Goal: Task Accomplishment & Management: Complete application form

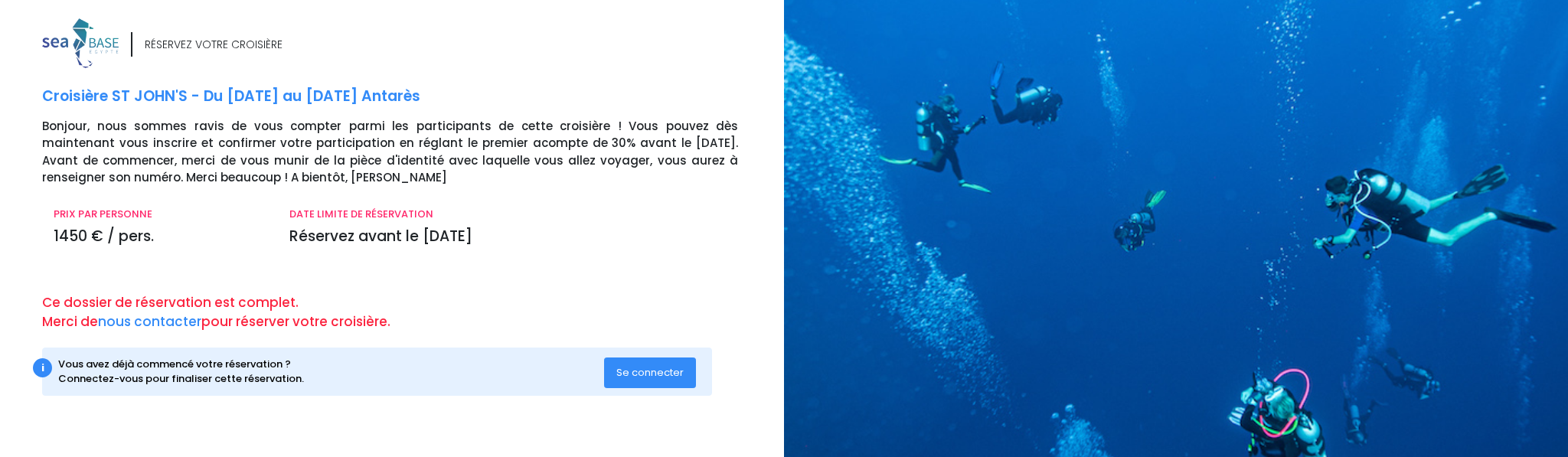
click at [648, 373] on span "Se connecter" at bounding box center [650, 373] width 68 height 14
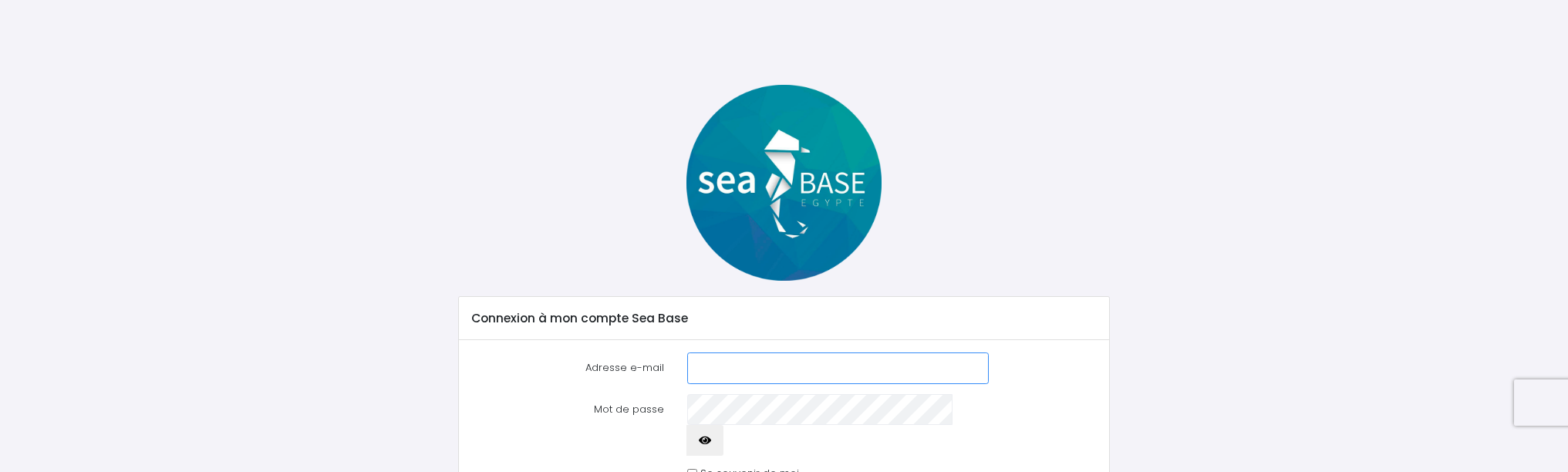
type input "[EMAIL_ADDRESS][DOMAIN_NAME]"
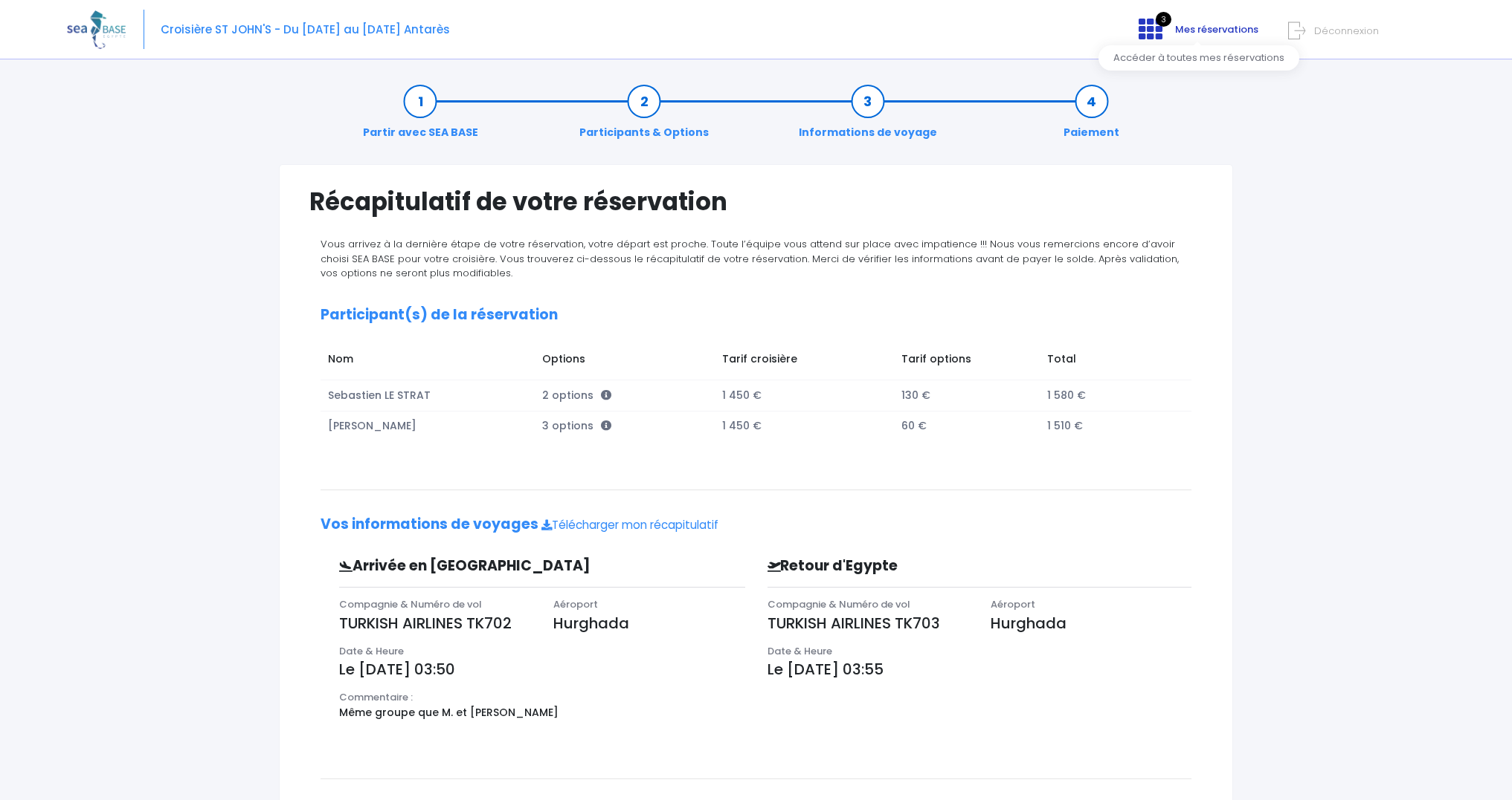
click at [1162, 35] on icon at bounding box center [1150, 29] width 24 height 24
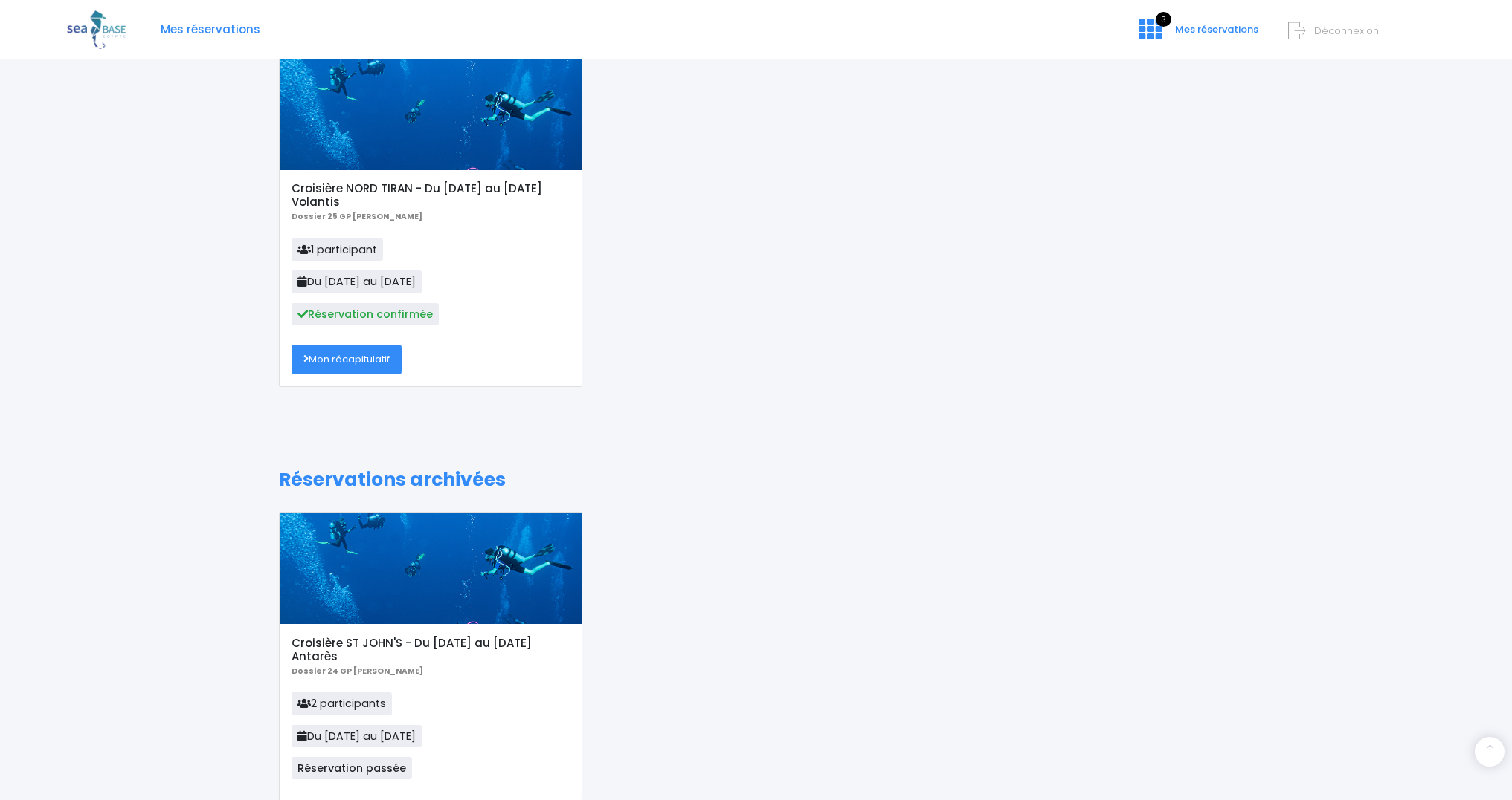
scroll to position [458, 0]
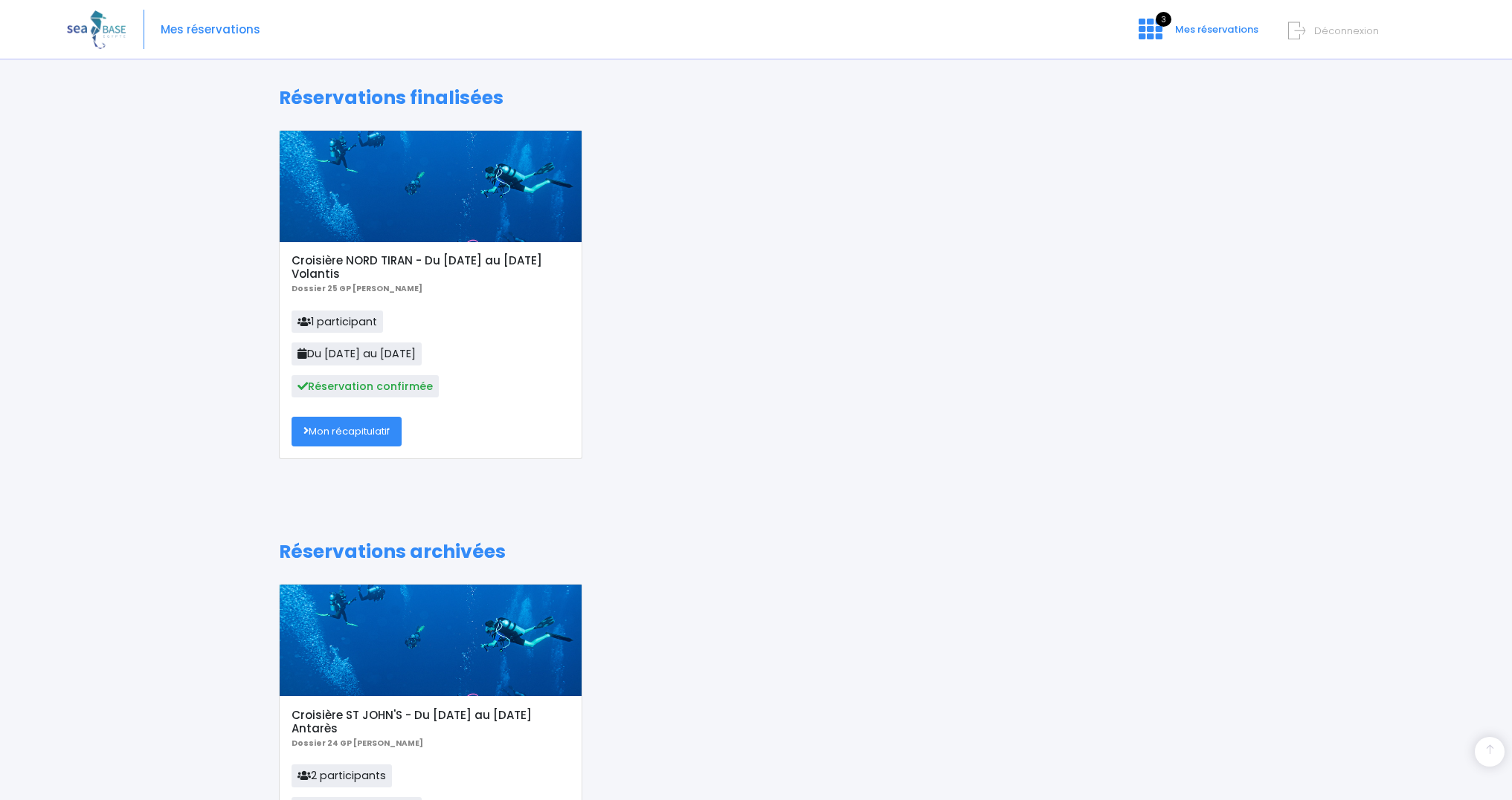
click at [386, 425] on link "Mon récapitulatif" at bounding box center [346, 431] width 110 height 29
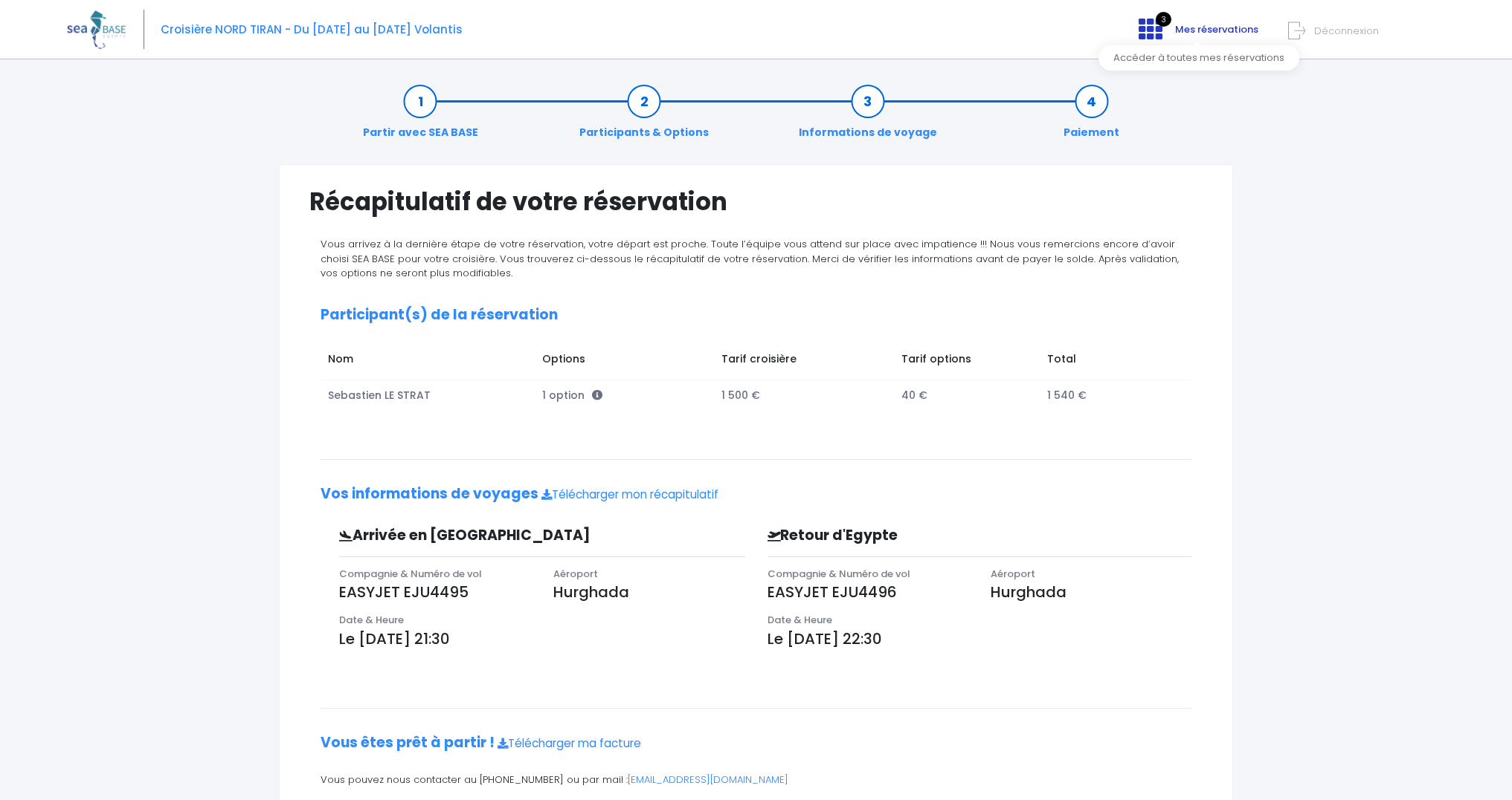
click at [1194, 32] on span "Mes réservations" at bounding box center [1217, 29] width 83 height 14
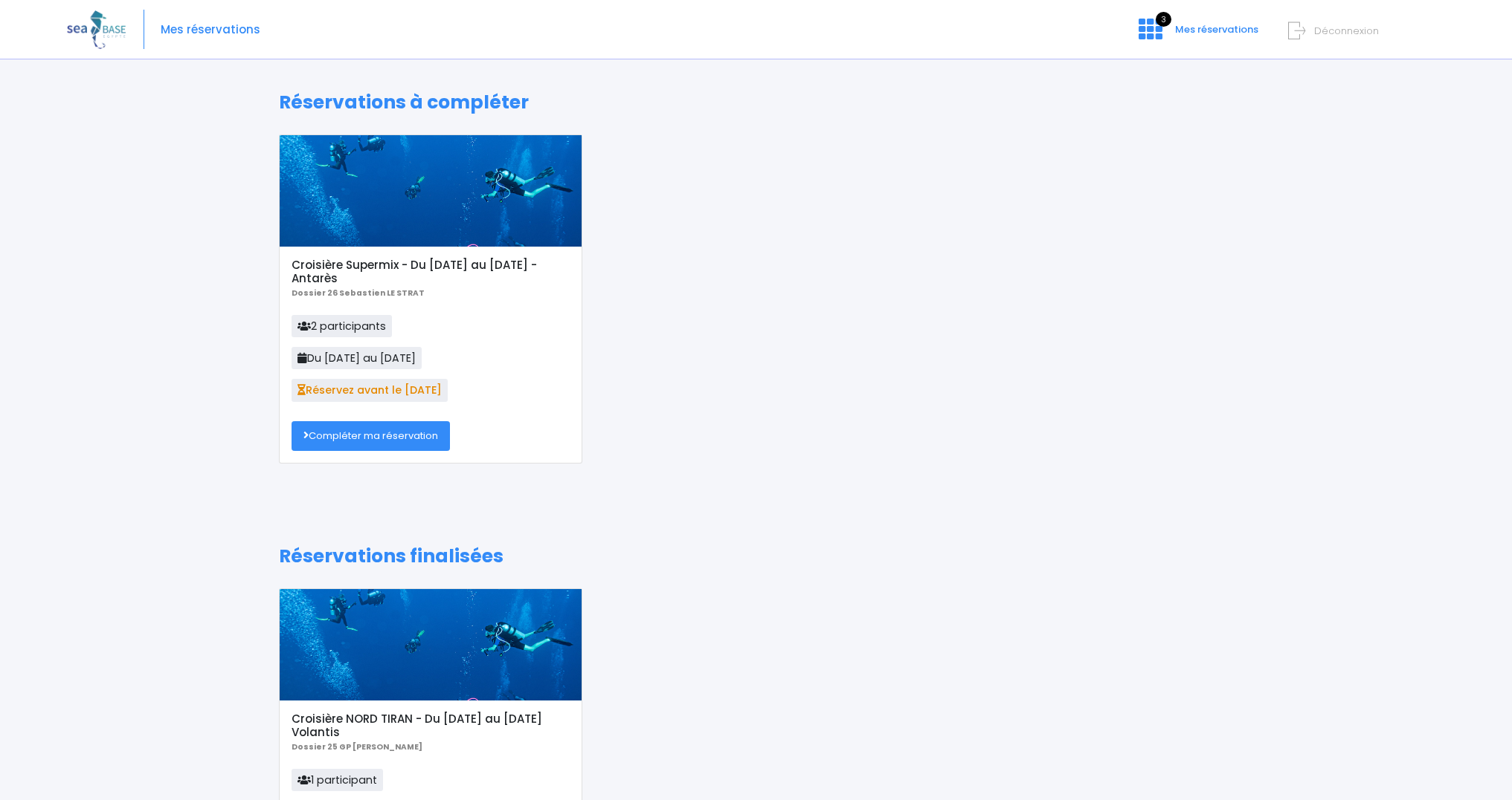
click at [427, 437] on link "Compléter ma réservation" at bounding box center [370, 436] width 158 height 29
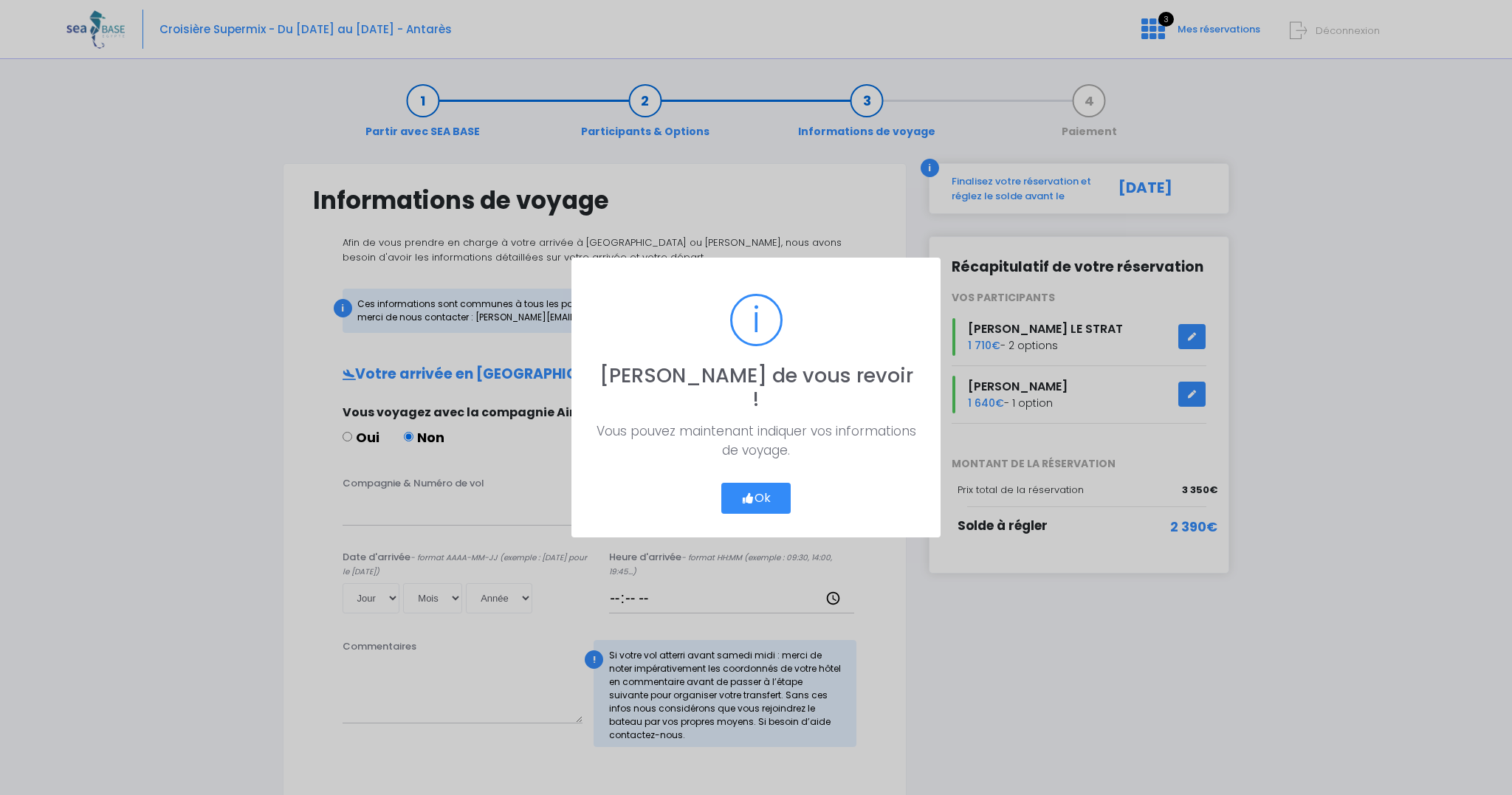
click at [751, 498] on icon "button" at bounding box center [748, 498] width 14 height 0
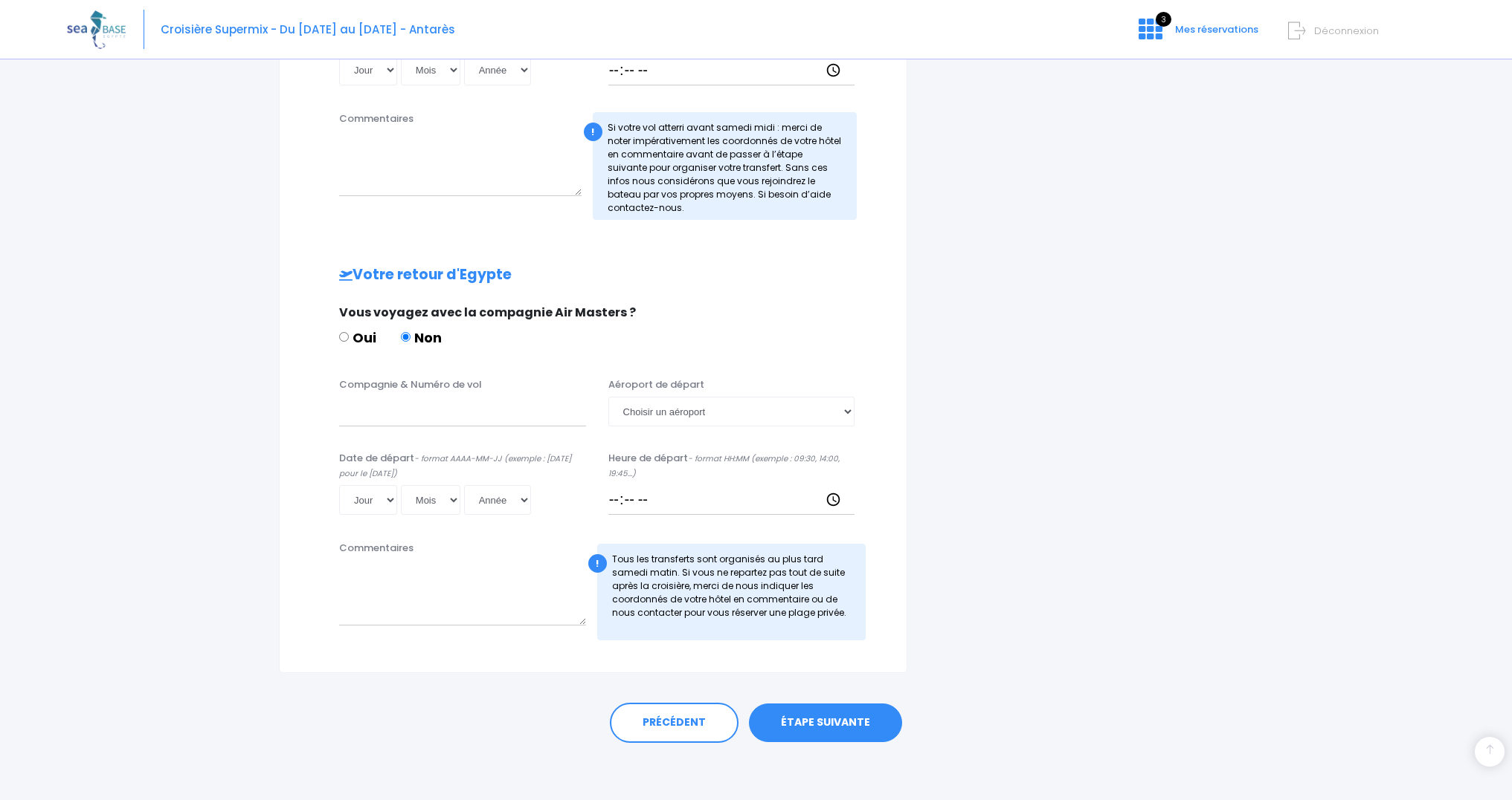
scroll to position [532, 0]
click at [838, 709] on link "ÉTAPE SUIVANTE" at bounding box center [825, 723] width 153 height 39
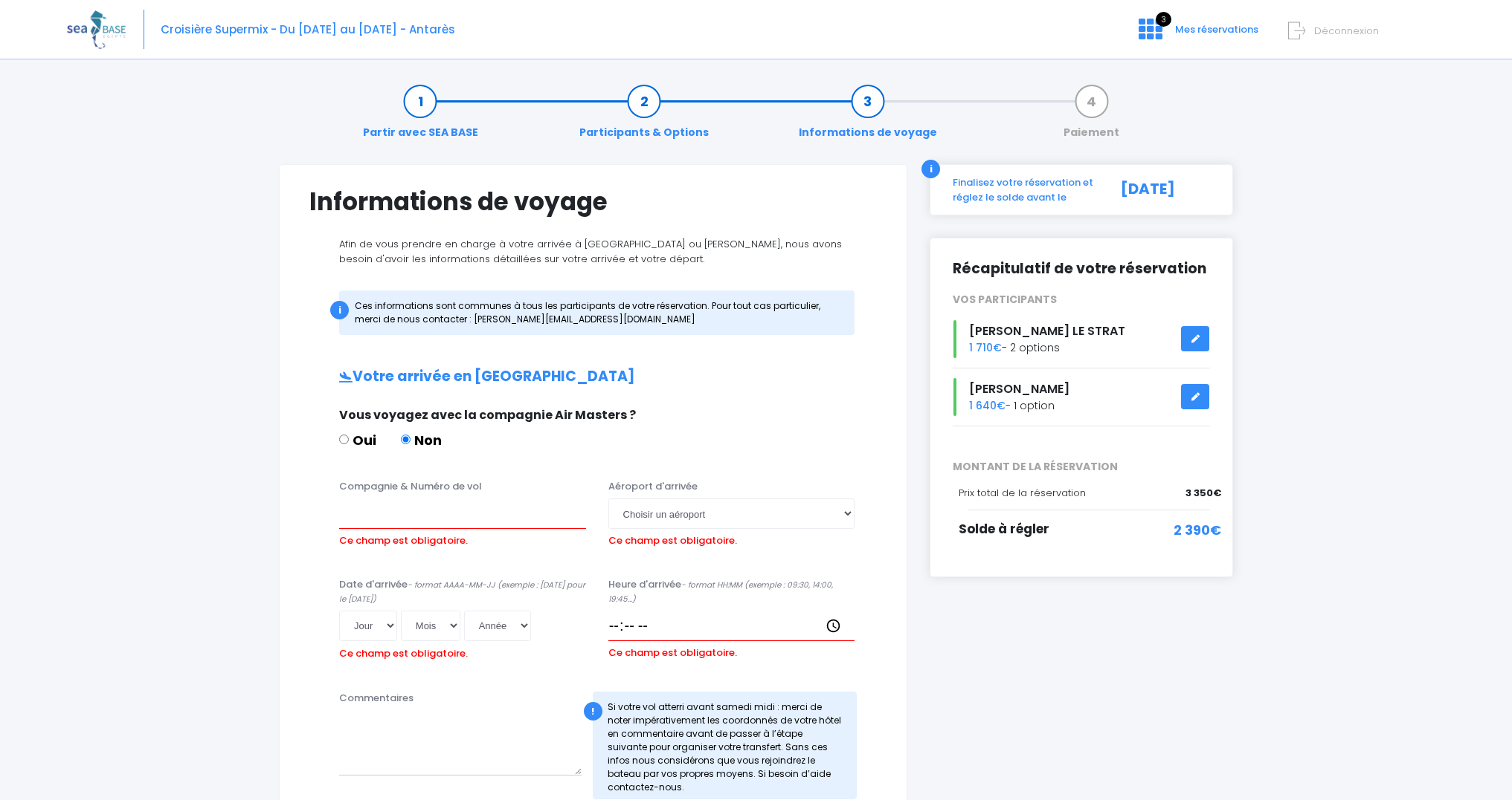
scroll to position [0, 0]
click at [1212, 27] on span "Mes réservations" at bounding box center [1217, 29] width 83 height 14
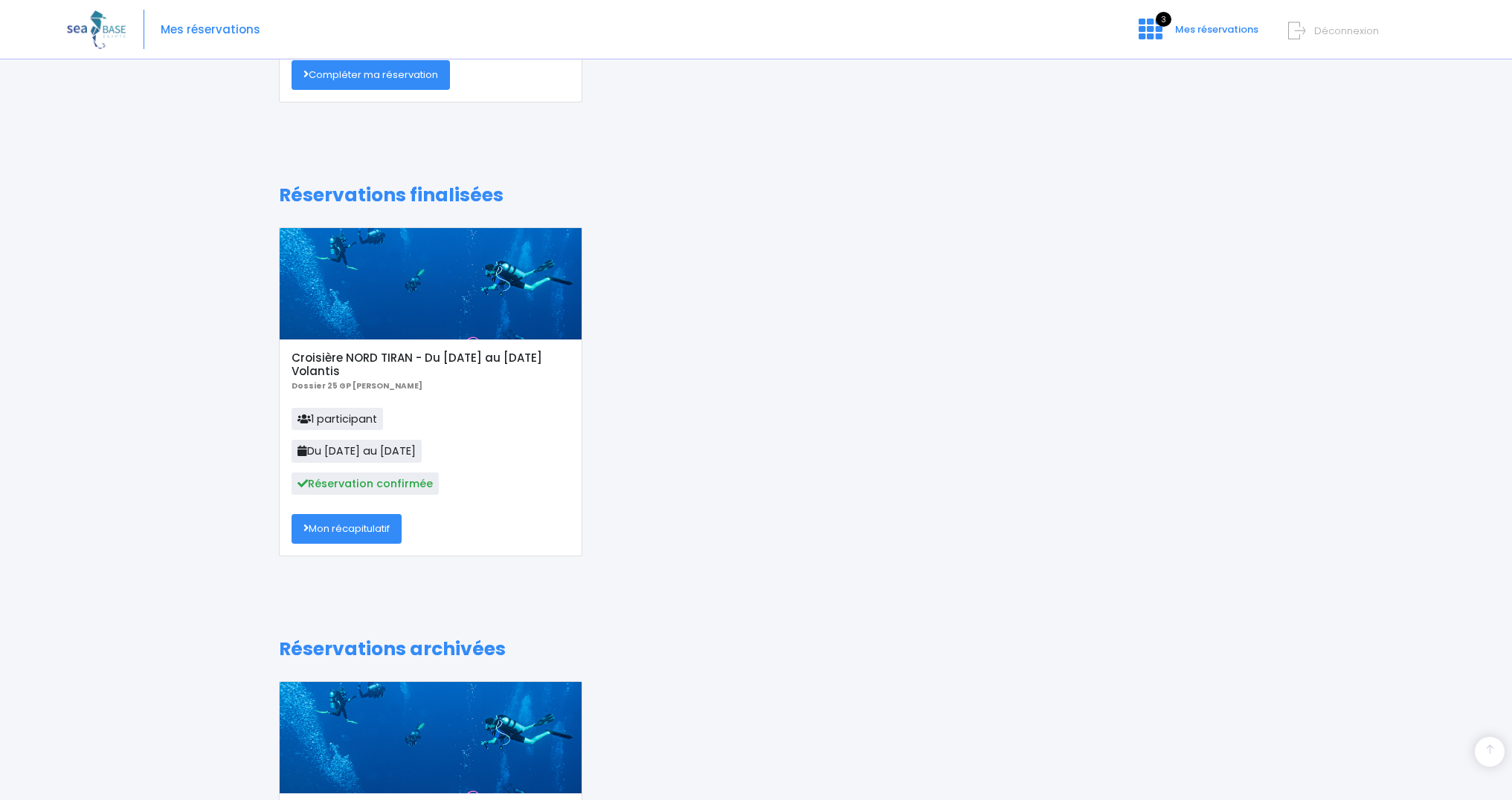
scroll to position [373, 0]
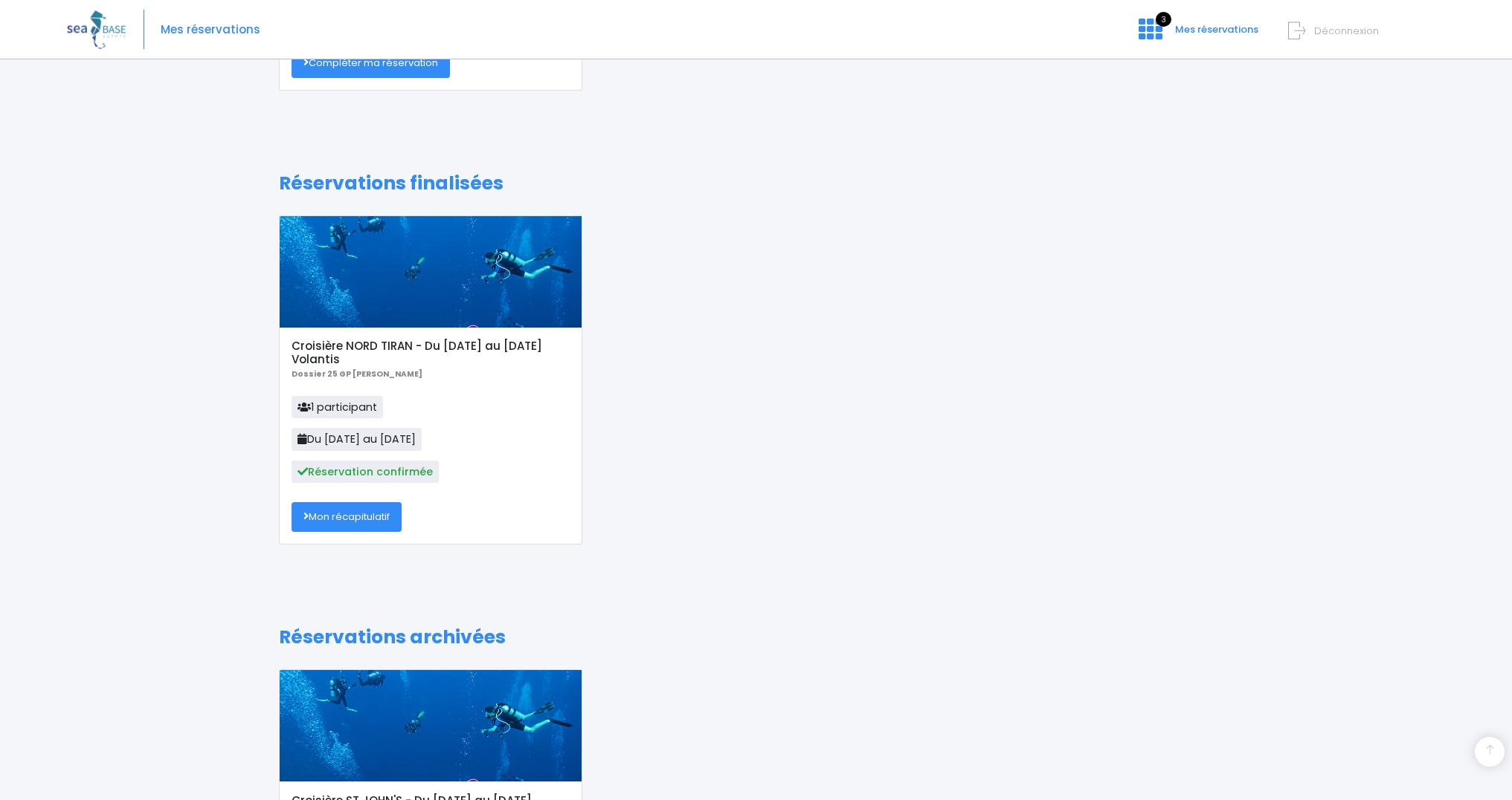
click at [356, 510] on link "Mon récapitulatif" at bounding box center [346, 517] width 110 height 29
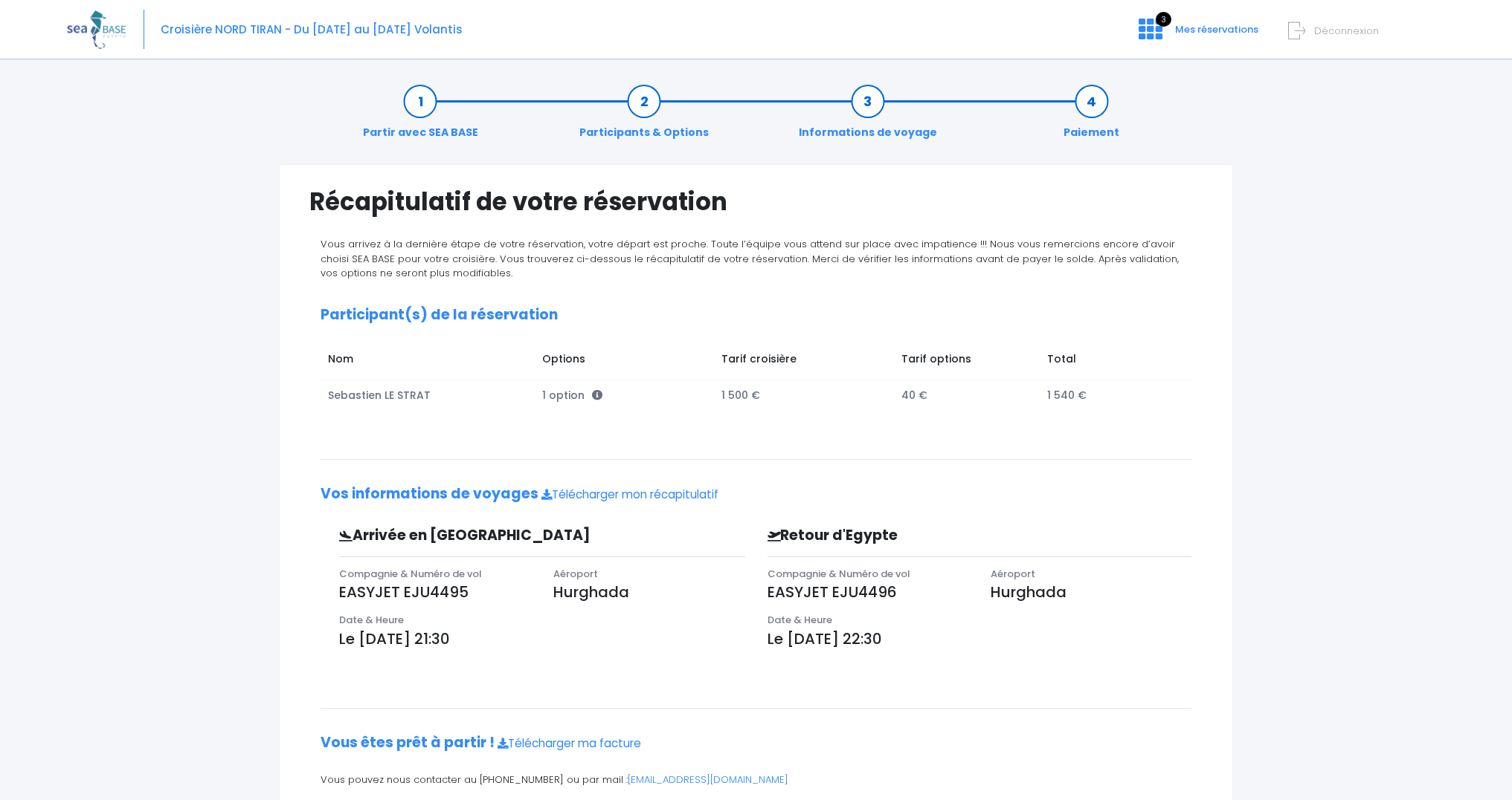
click at [867, 106] on link "Informations de voyage" at bounding box center [867, 117] width 153 height 47
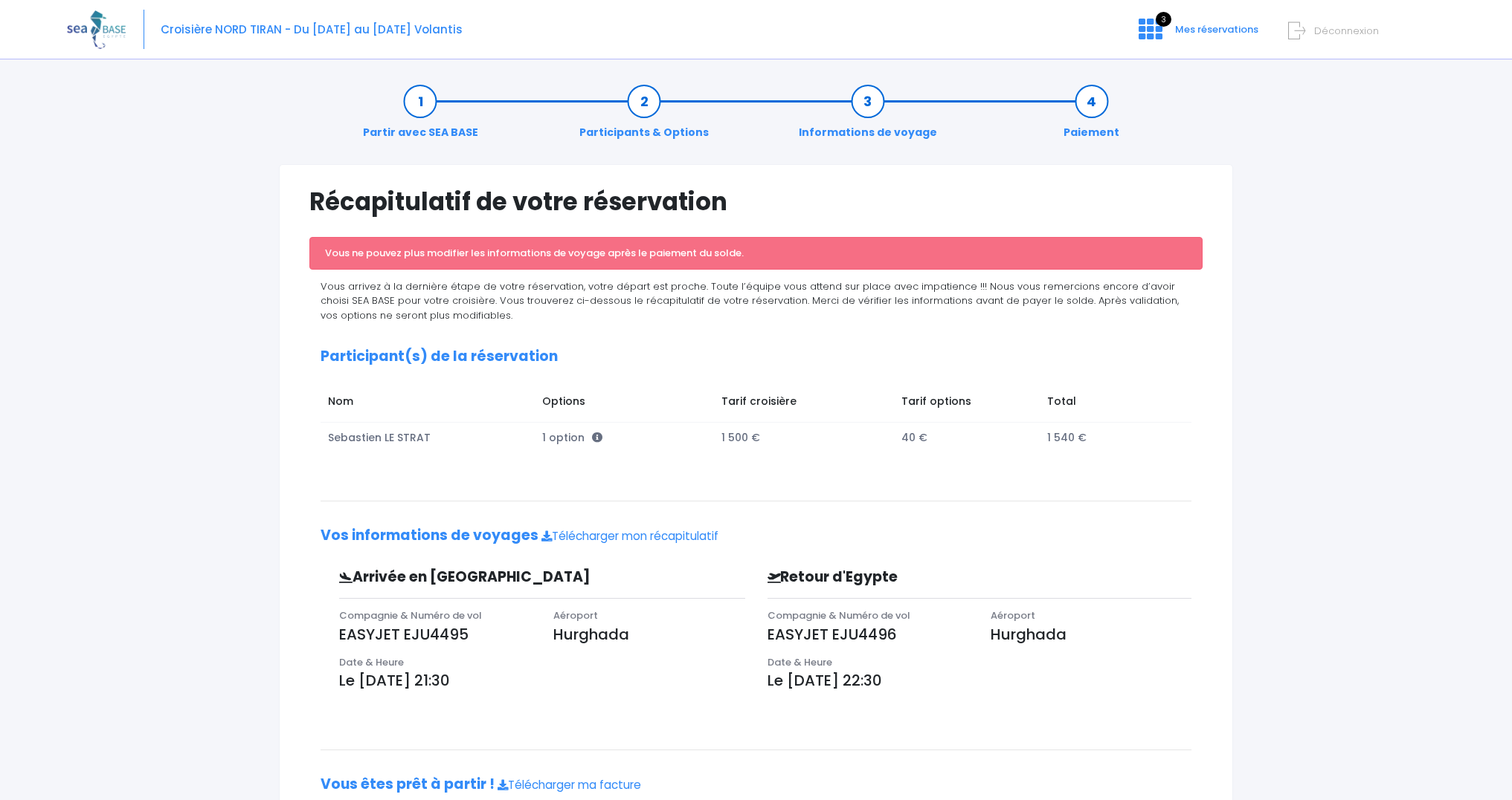
click at [653, 102] on link "Participants & Options" at bounding box center [643, 117] width 144 height 47
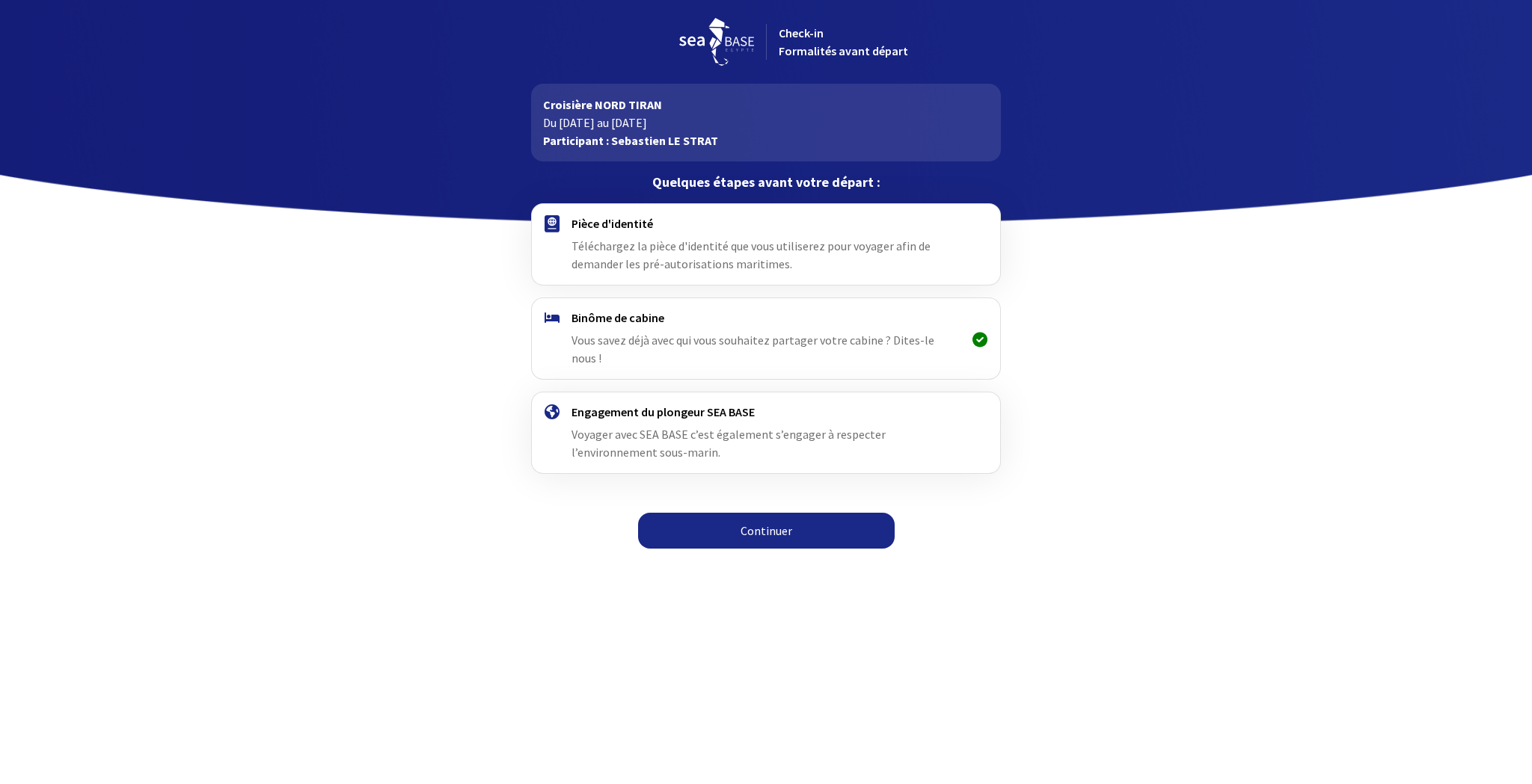
click at [743, 513] on link "Continuer" at bounding box center [766, 530] width 256 height 36
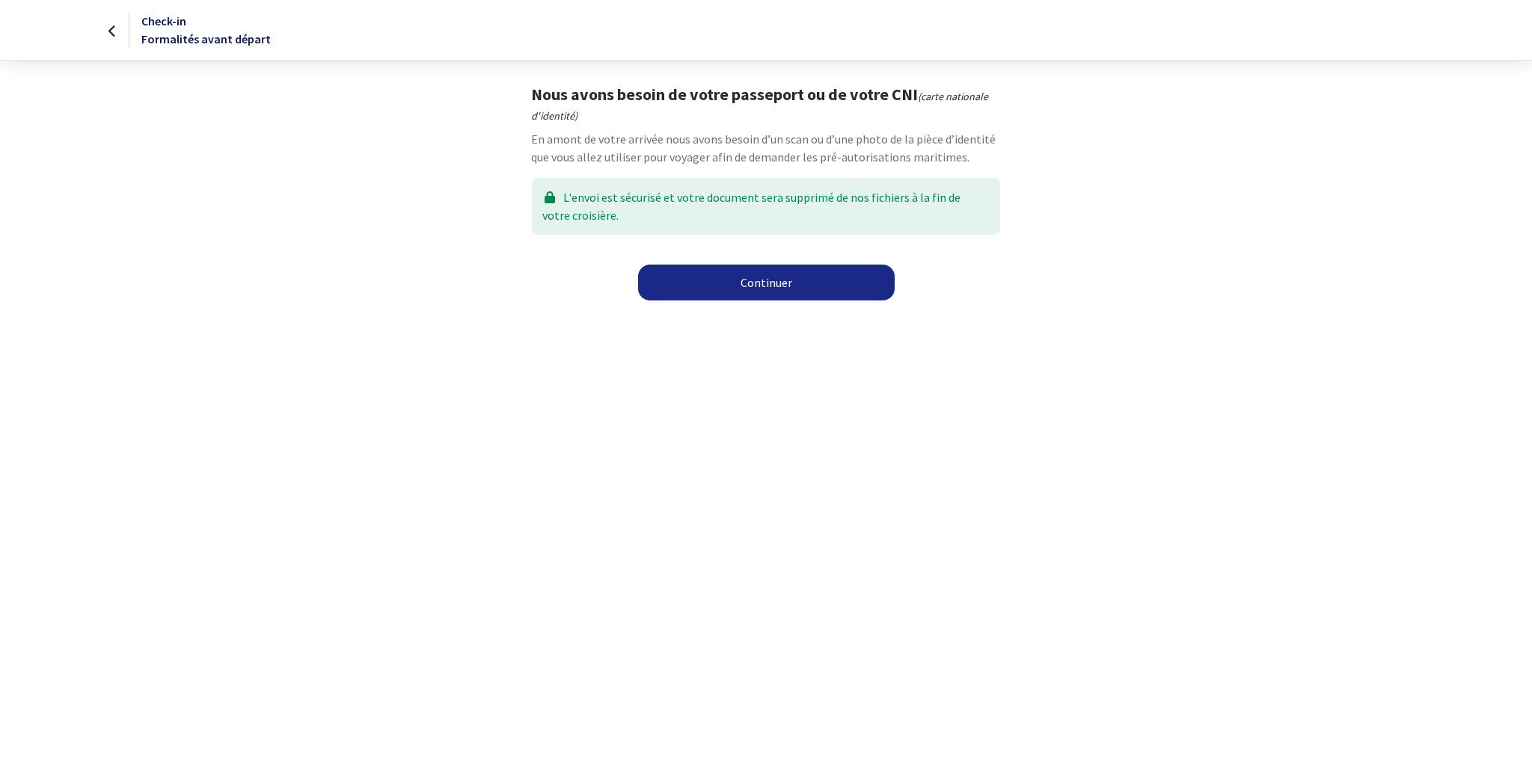
click at [736, 273] on link "Continuer" at bounding box center [766, 282] width 256 height 36
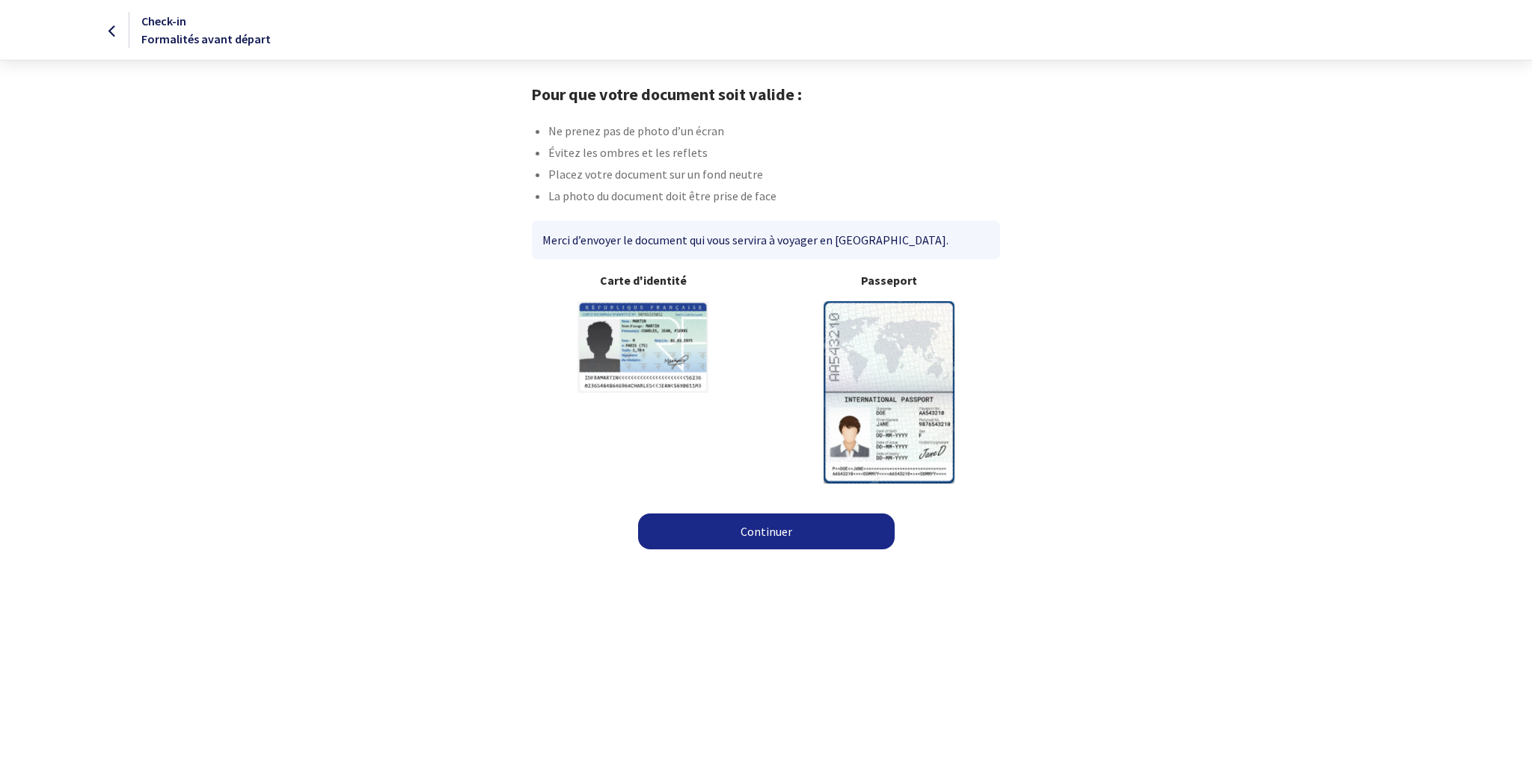
click at [789, 517] on link "Continuer" at bounding box center [766, 531] width 256 height 36
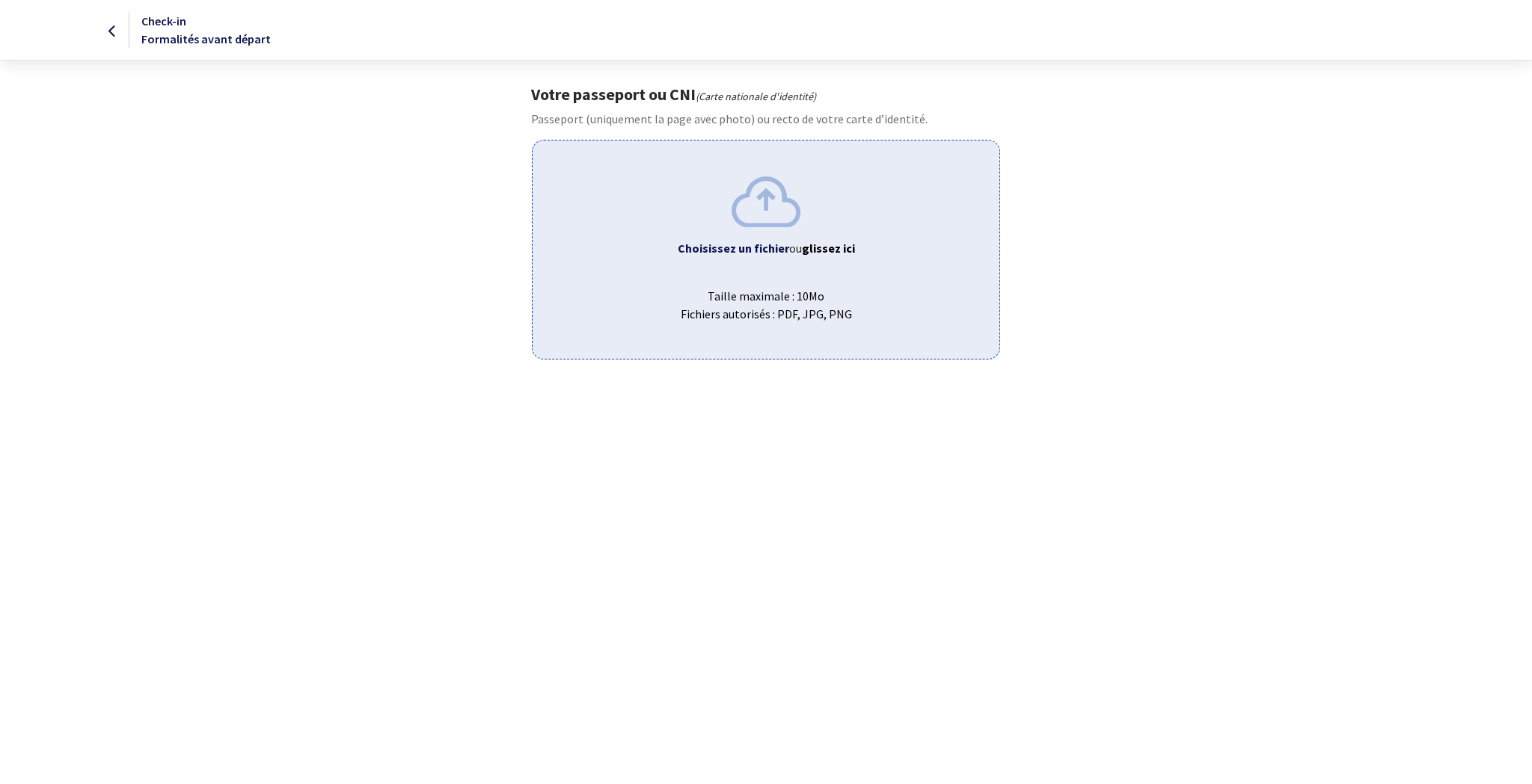
click at [763, 221] on img at bounding box center [765, 201] width 69 height 50
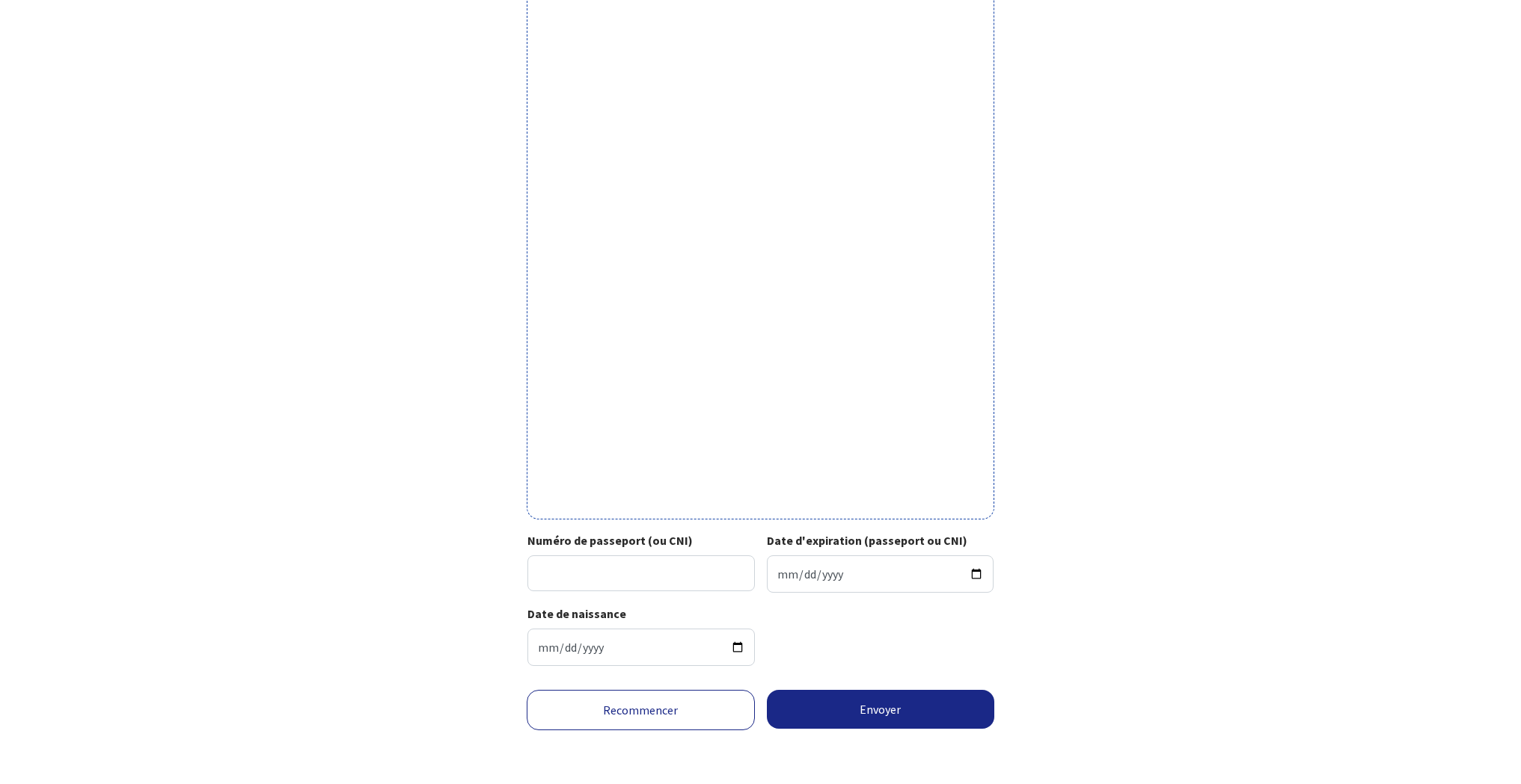
scroll to position [236, 0]
click at [647, 558] on input "Numéro de passeport (ou CNI)" at bounding box center [641, 573] width 228 height 36
type input "19FH30938"
click at [784, 563] on input "Date d'expiration (passeport ou CNI)" at bounding box center [881, 574] width 228 height 37
type input "2029-11-20"
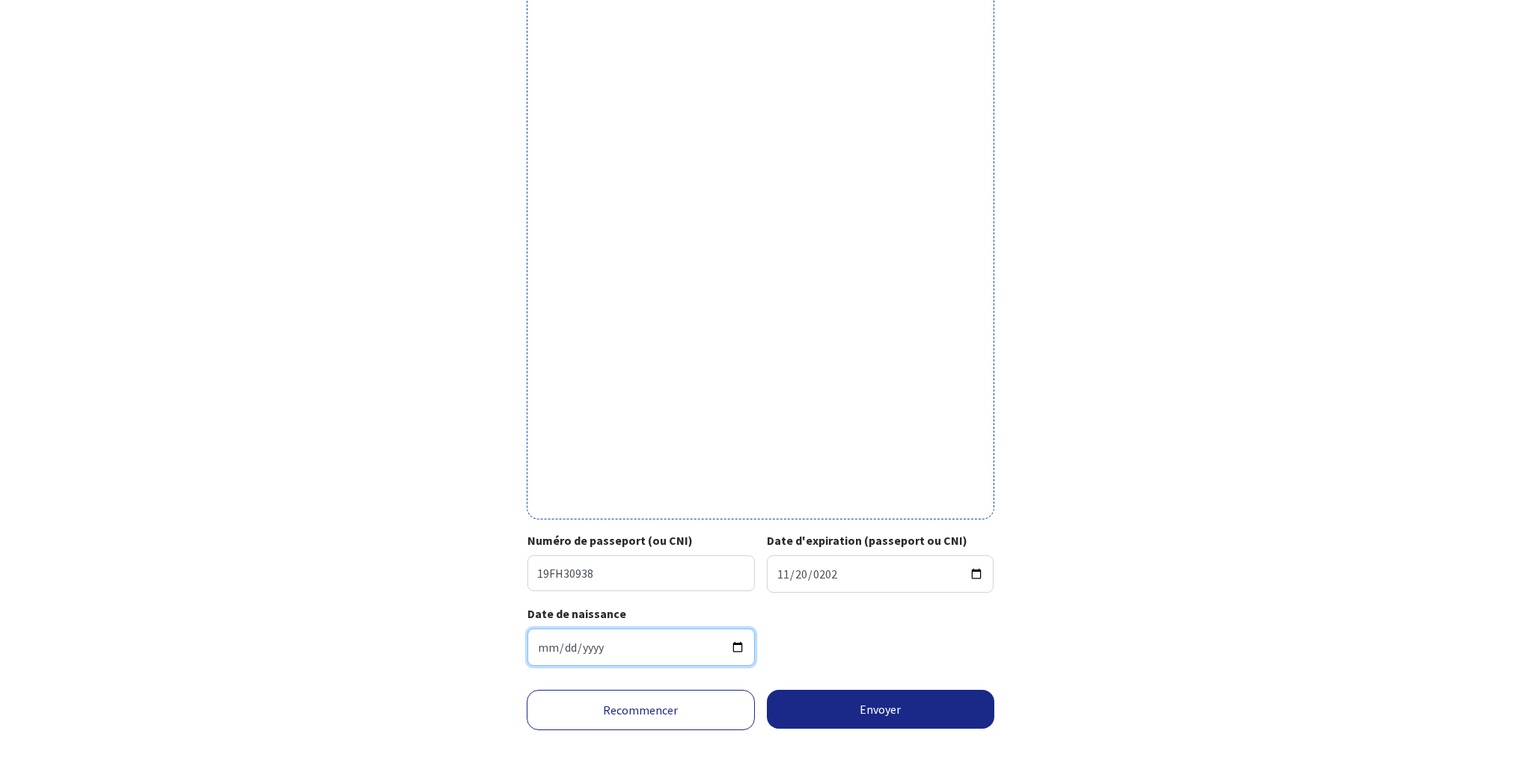
click at [639, 644] on input "1976-01-24" at bounding box center [641, 647] width 228 height 37
click at [859, 662] on div "Date de naissance 1976-01-24" at bounding box center [760, 642] width 466 height 73
click at [859, 703] on button "Envoyer" at bounding box center [881, 709] width 228 height 39
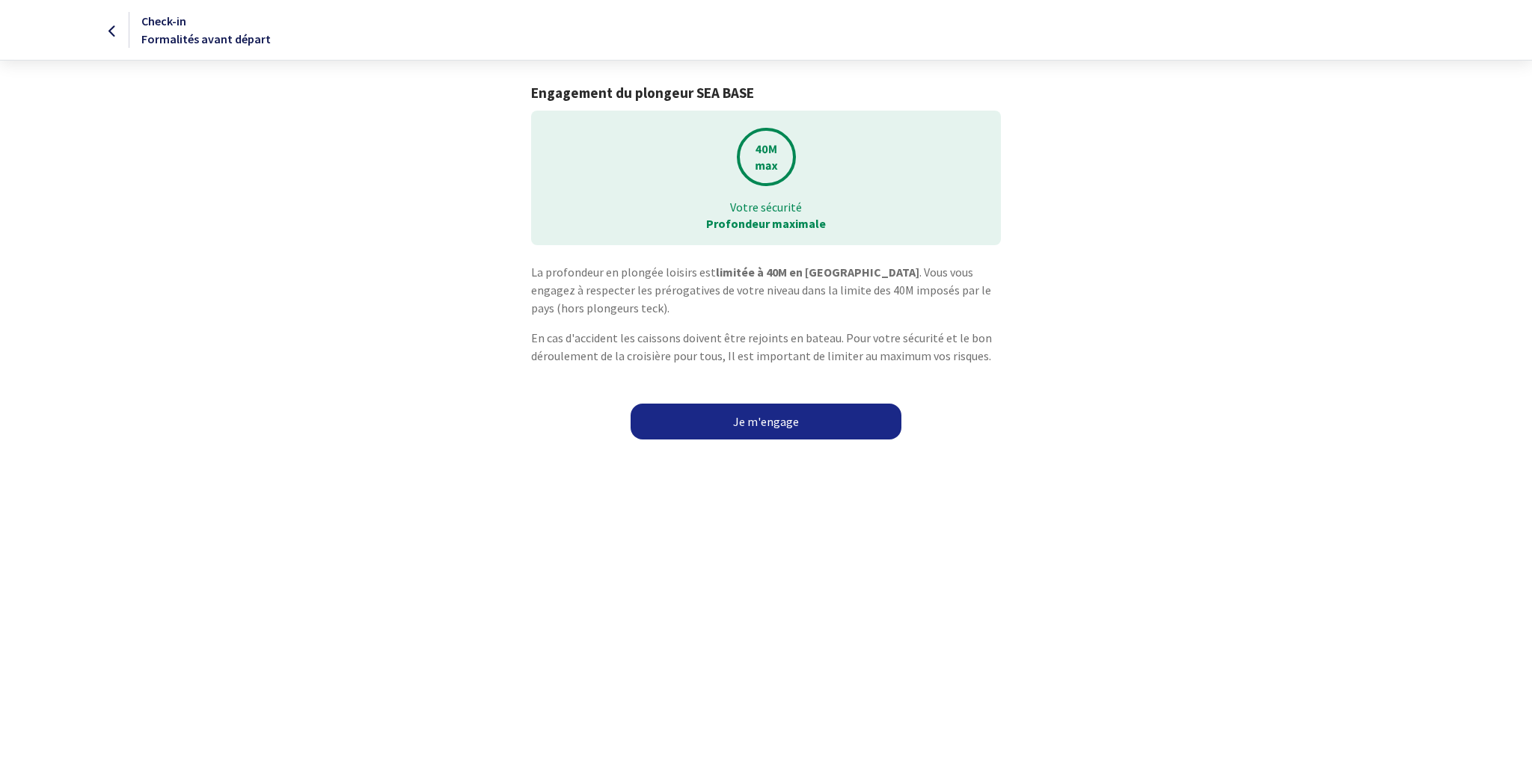
click at [806, 423] on link "Je m'engage" at bounding box center [766, 421] width 271 height 36
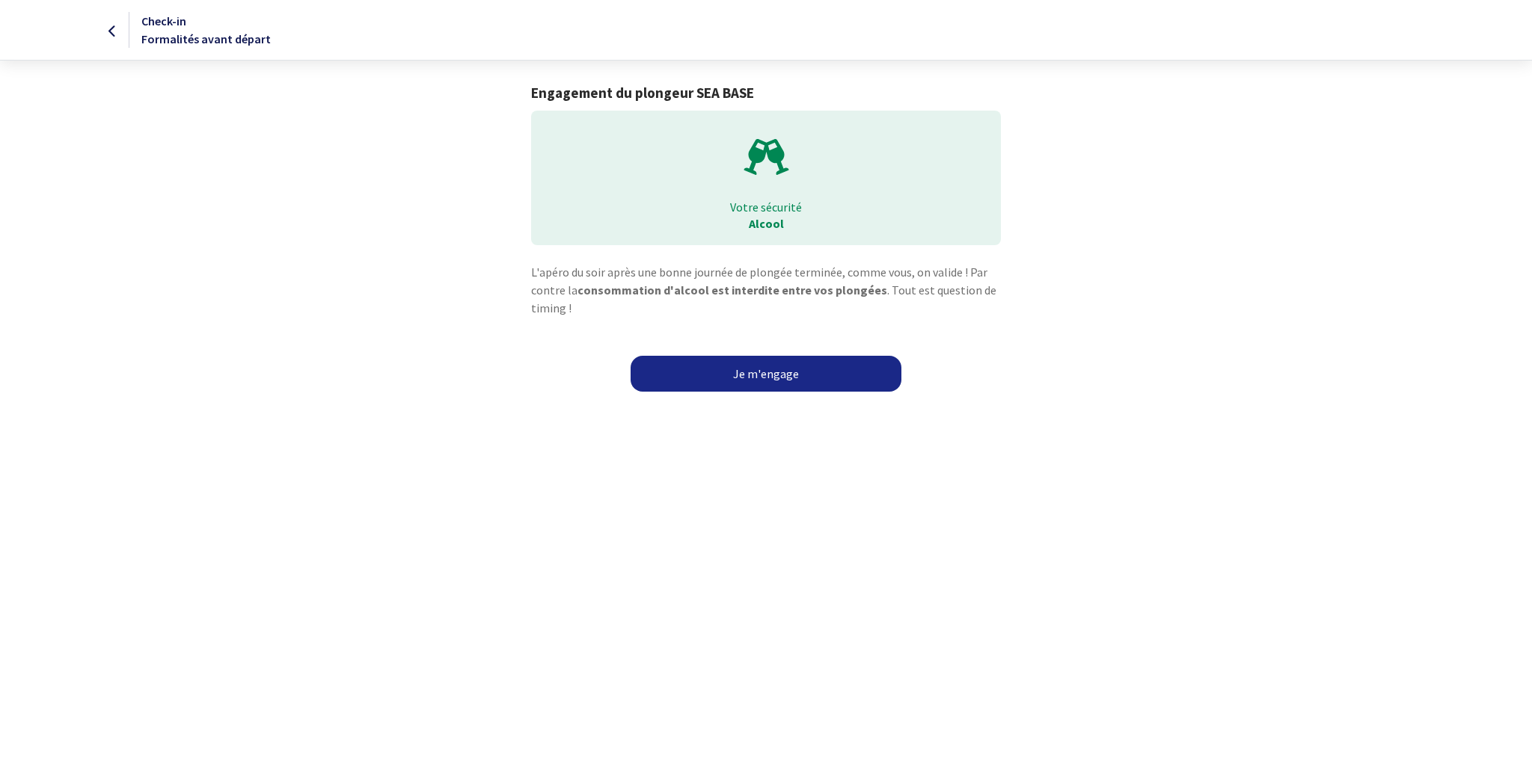
click at [784, 377] on link "Je m'engage" at bounding box center [766, 373] width 271 height 36
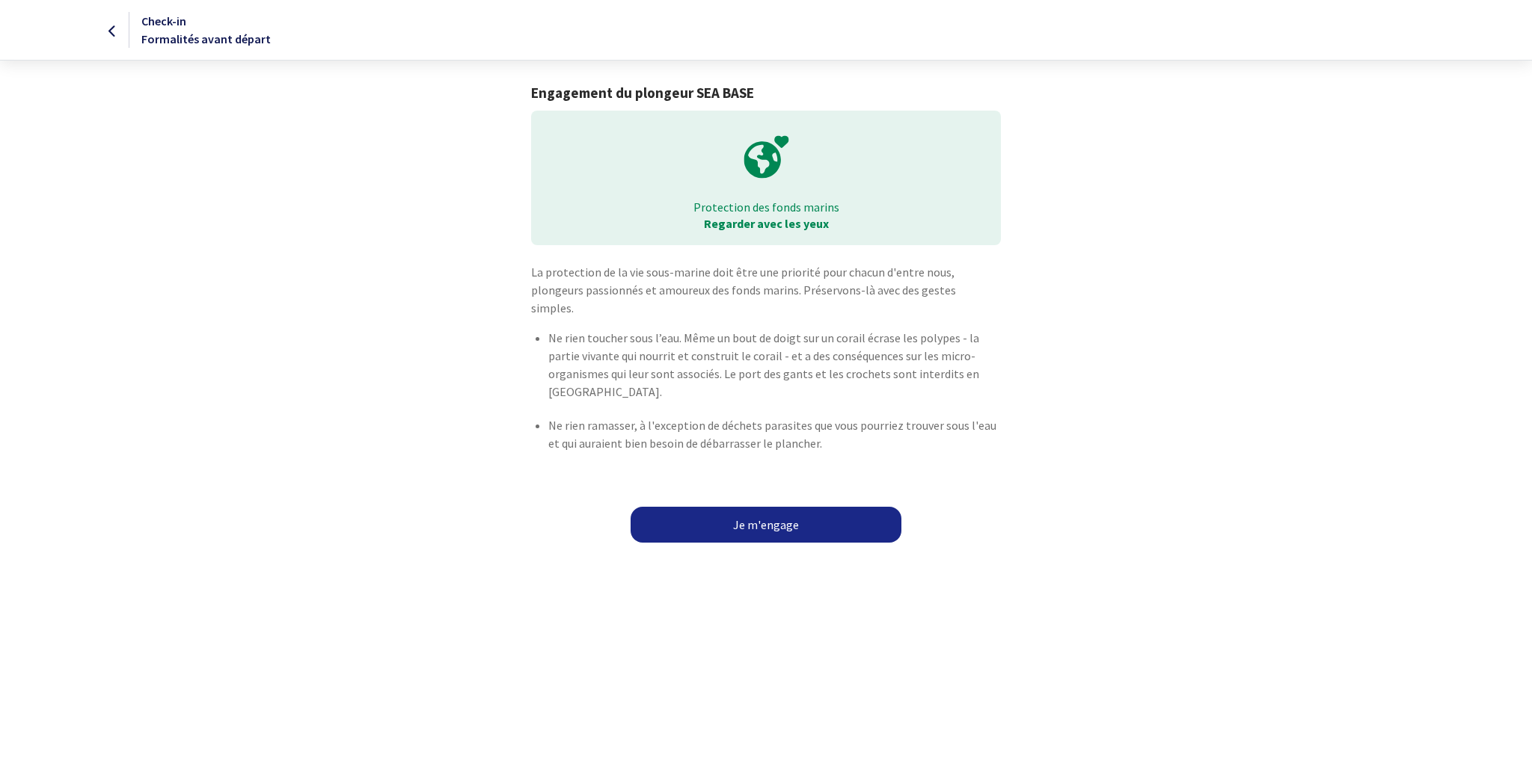
click at [791, 507] on link "Je m'engage" at bounding box center [766, 524] width 271 height 36
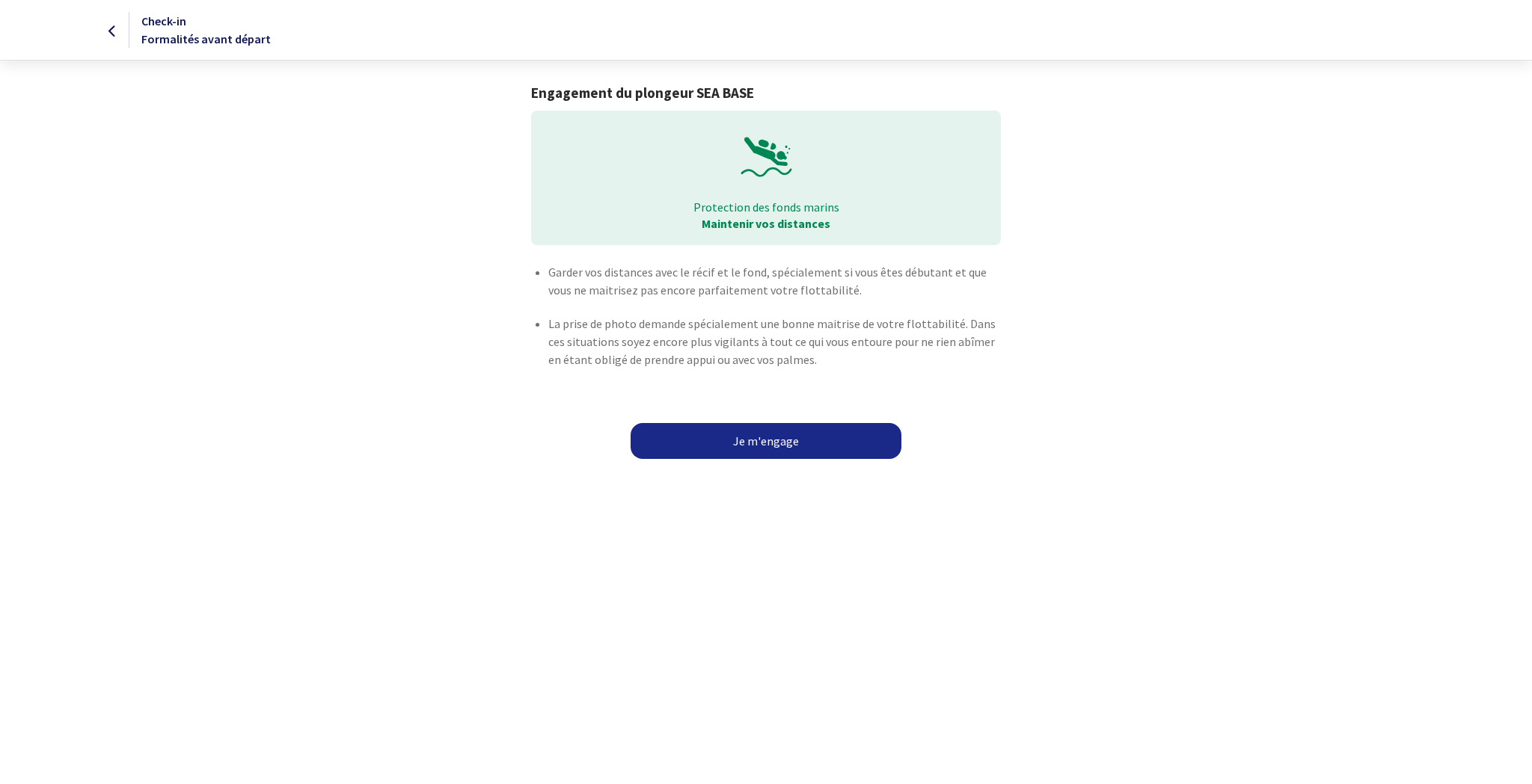
click at [789, 432] on link "Je m'engage" at bounding box center [766, 440] width 271 height 36
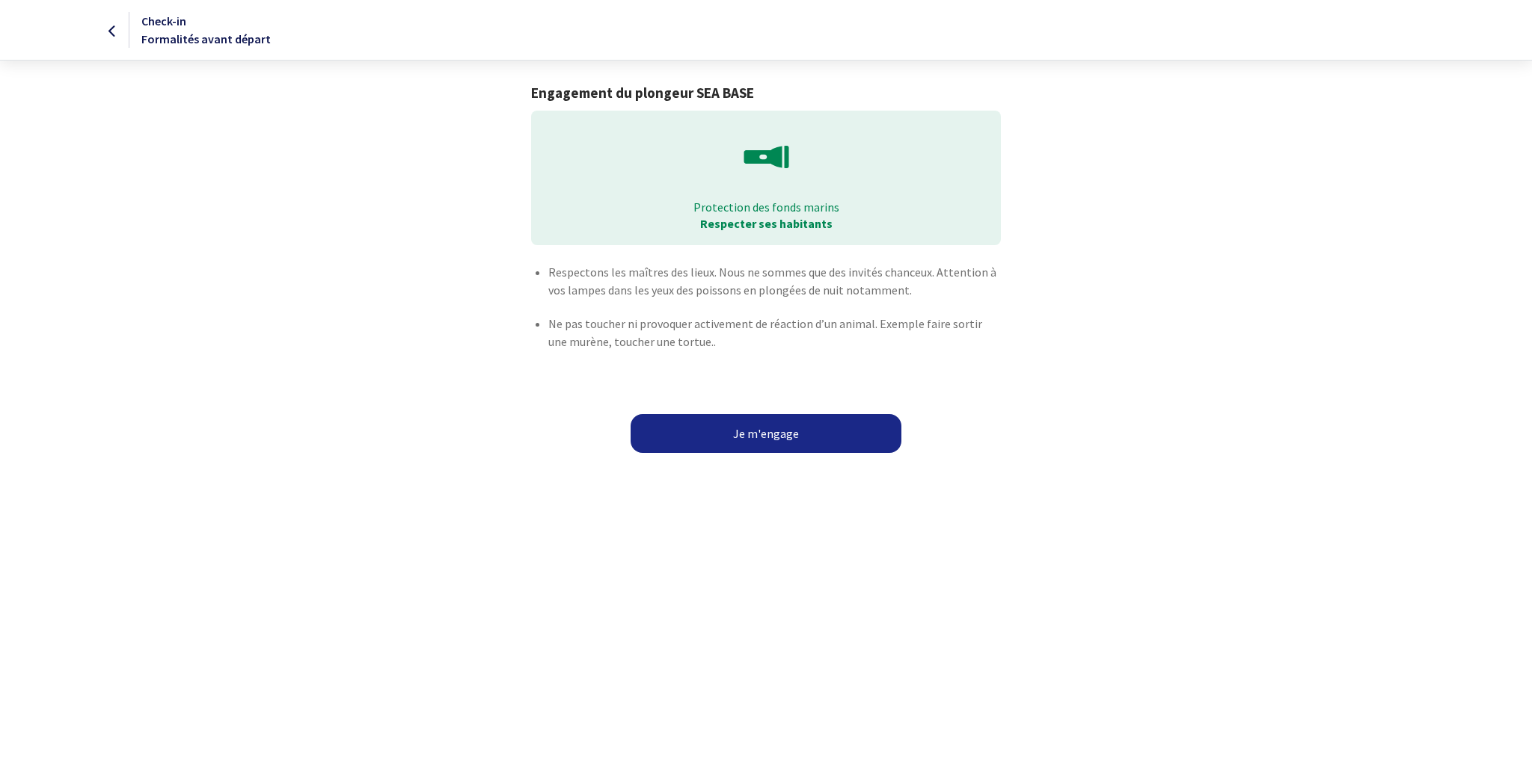
click at [789, 431] on button "Je m'engage" at bounding box center [766, 433] width 271 height 39
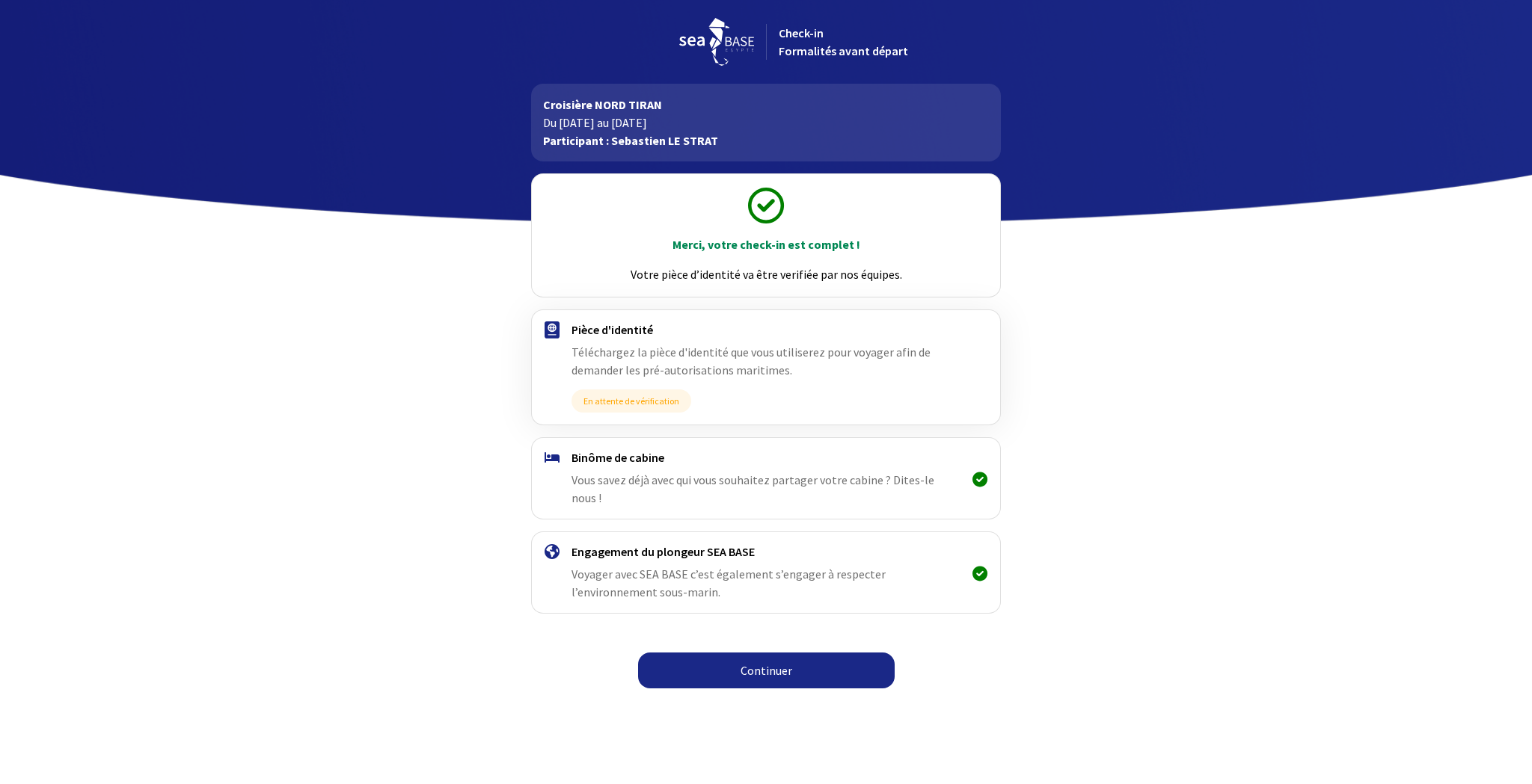
click at [811, 653] on link "Continuer" at bounding box center [766, 670] width 256 height 36
